Goal: Transaction & Acquisition: Purchase product/service

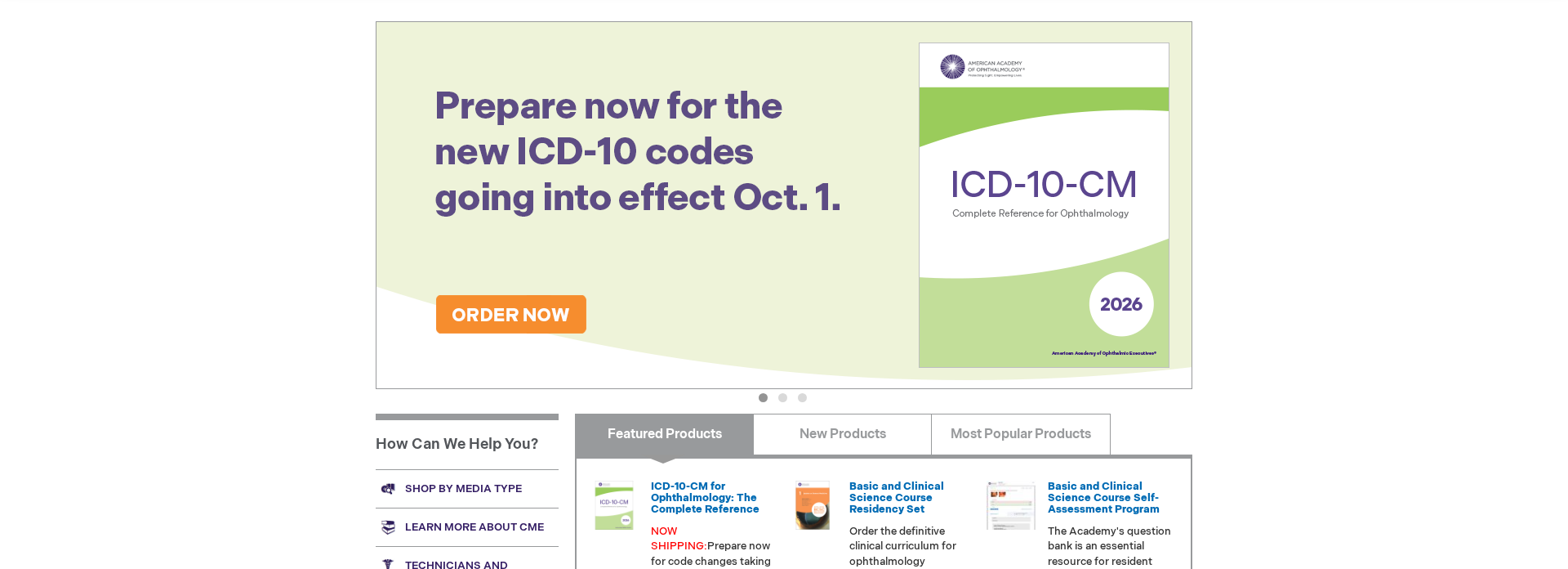
scroll to position [164, 0]
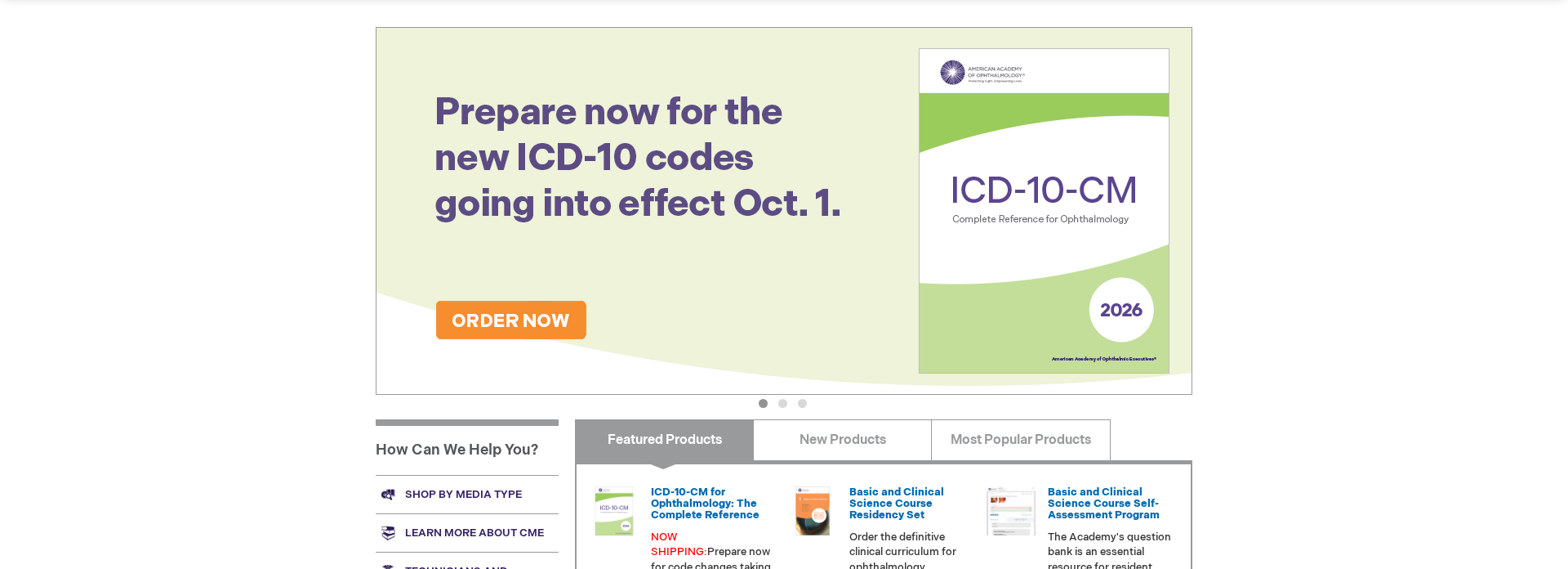
click at [524, 321] on img at bounding box center [783, 211] width 816 height 368
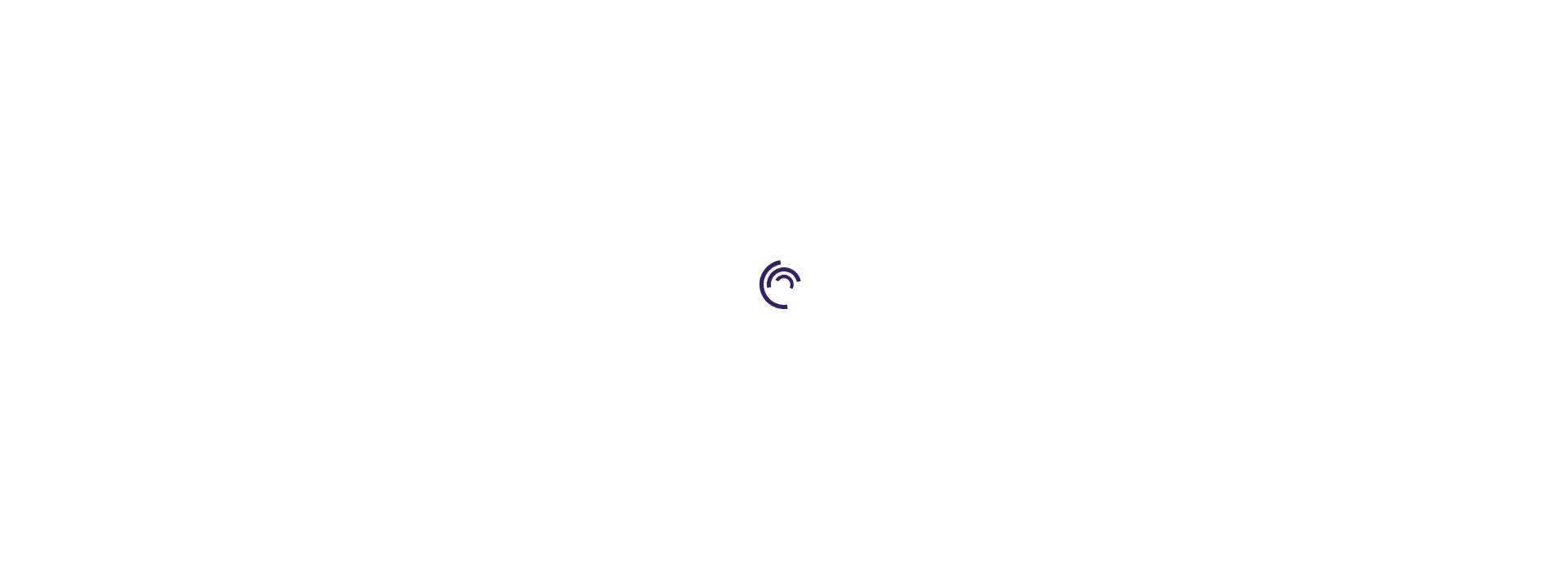
type input "0"
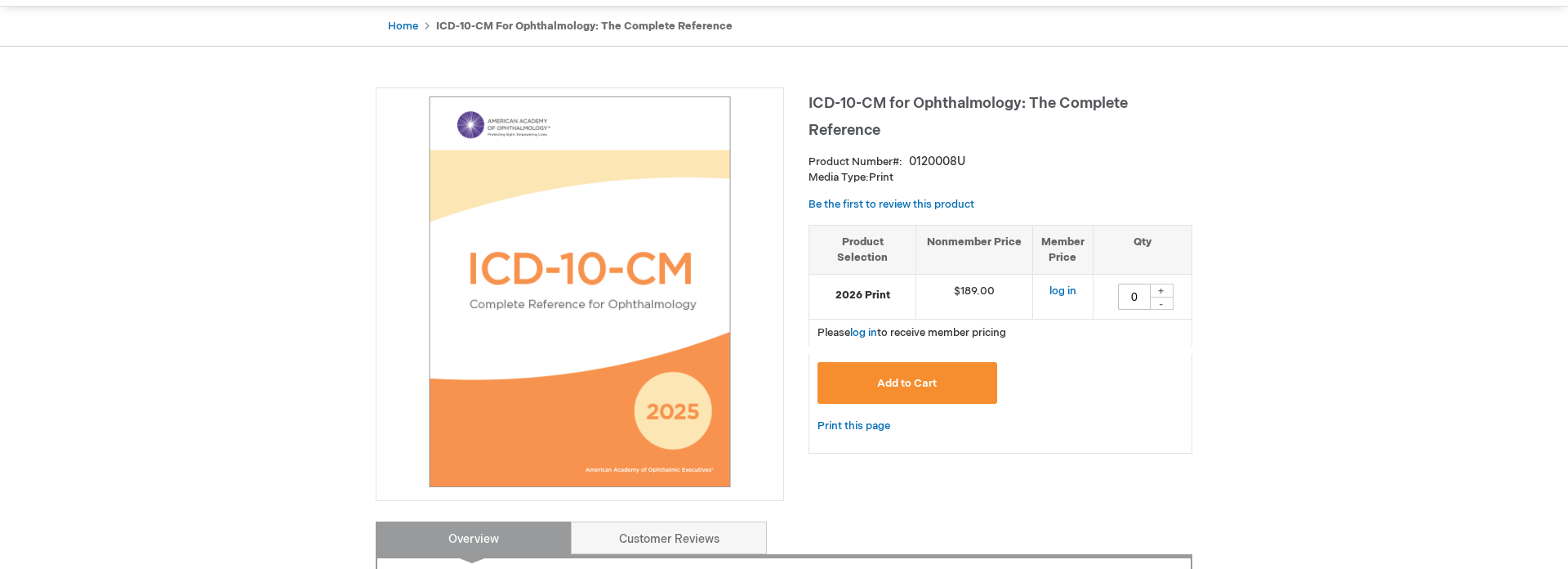
scroll to position [158, 0]
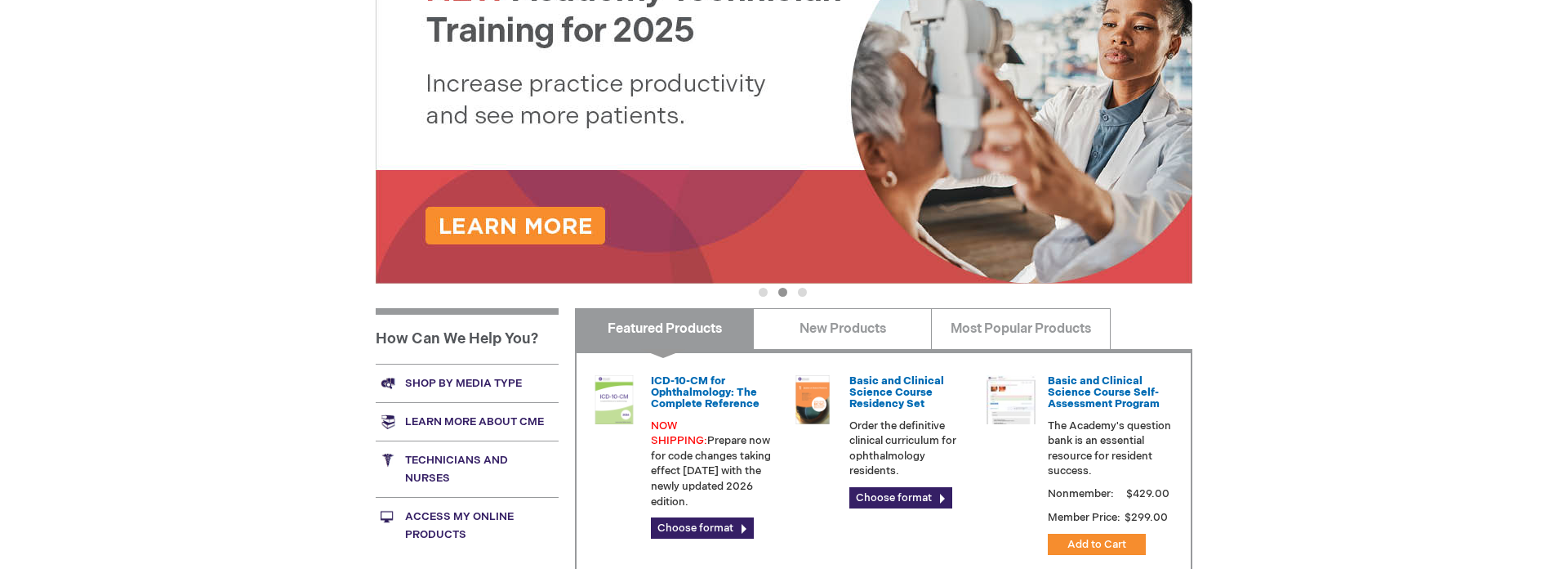
scroll to position [286, 0]
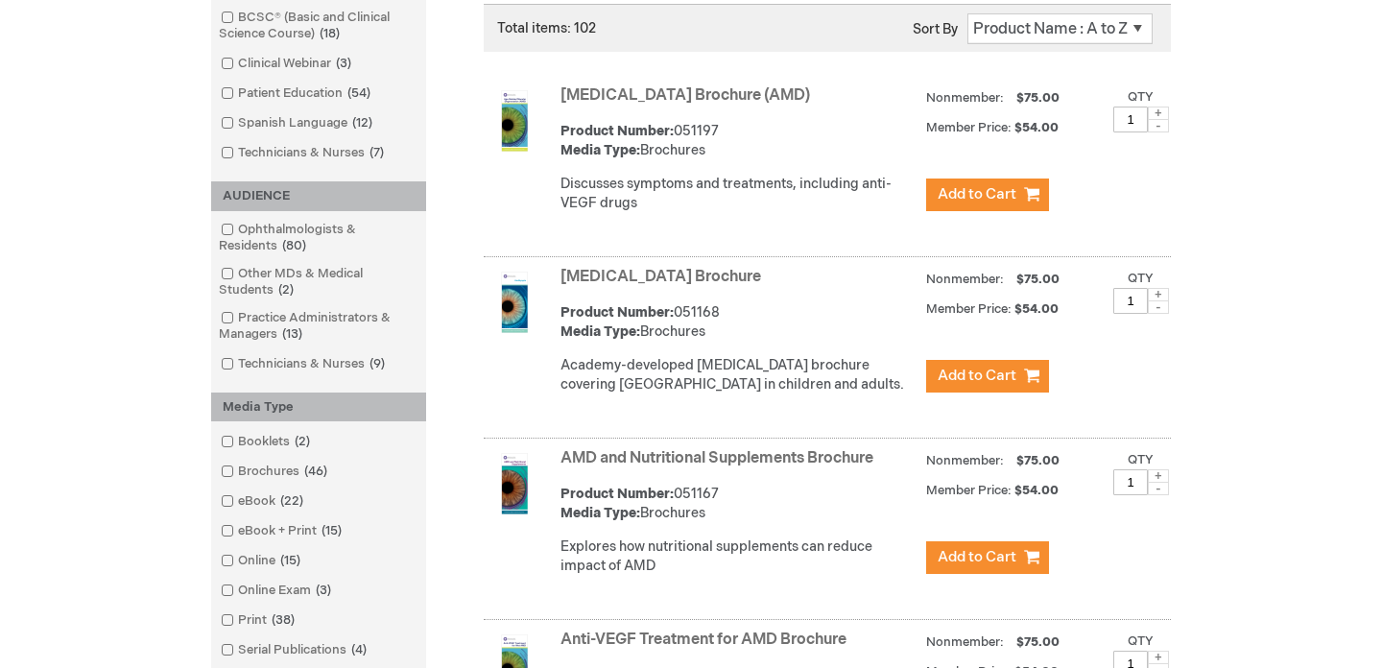
scroll to position [353, 0]
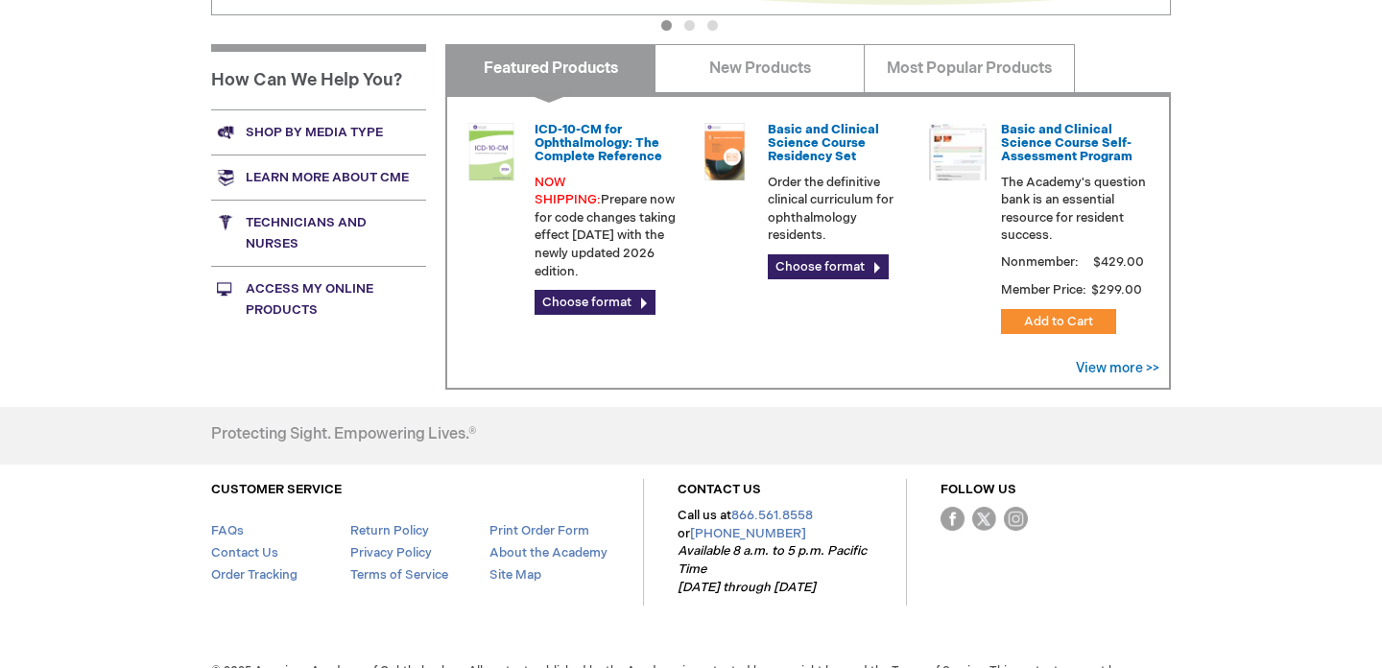
scroll to position [640, 0]
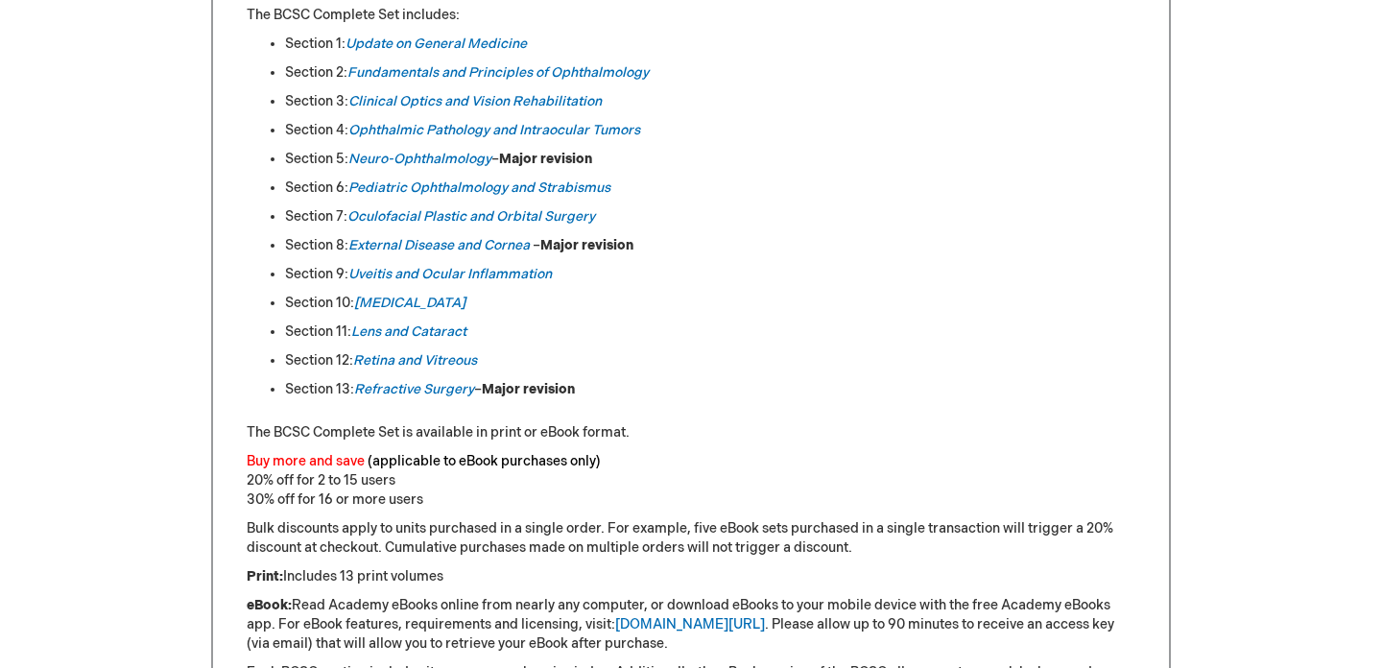
scroll to position [1094, 0]
